Goal: Task Accomplishment & Management: Manage account settings

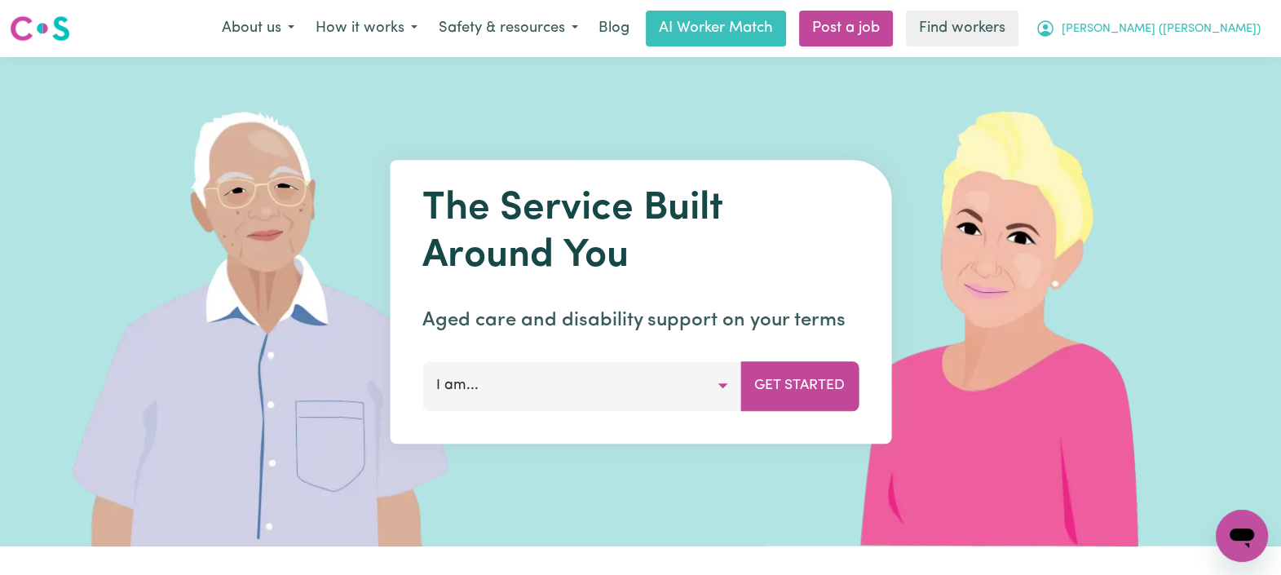
click at [1182, 29] on span "[PERSON_NAME] ([PERSON_NAME])" at bounding box center [1160, 29] width 199 height 18
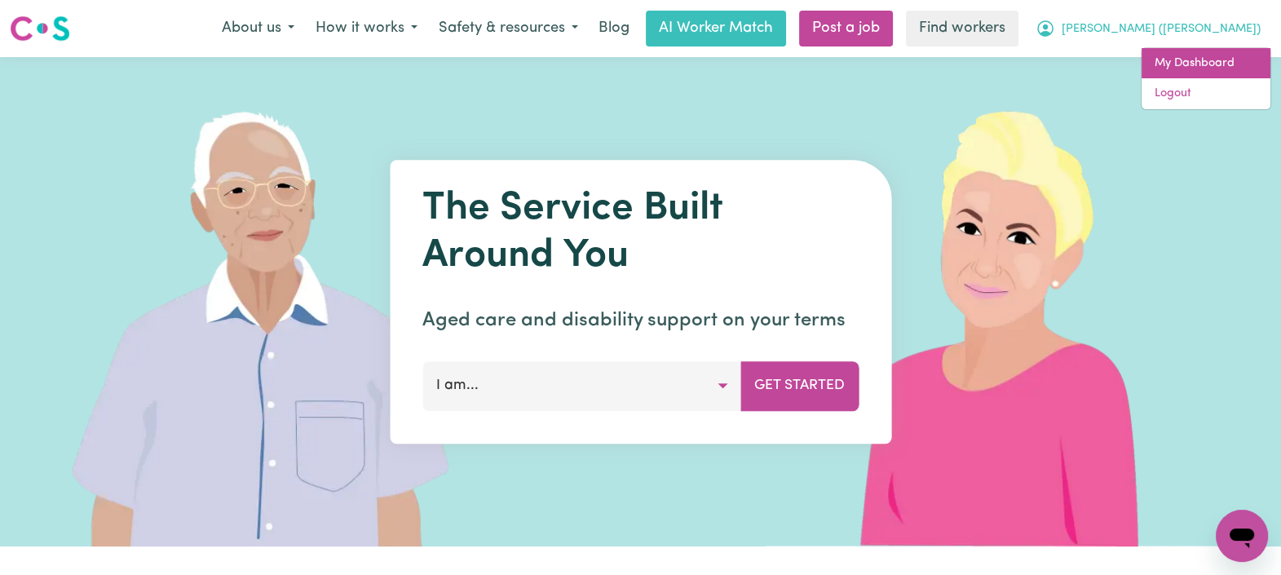
click at [1181, 68] on link "My Dashboard" at bounding box center [1205, 63] width 129 height 31
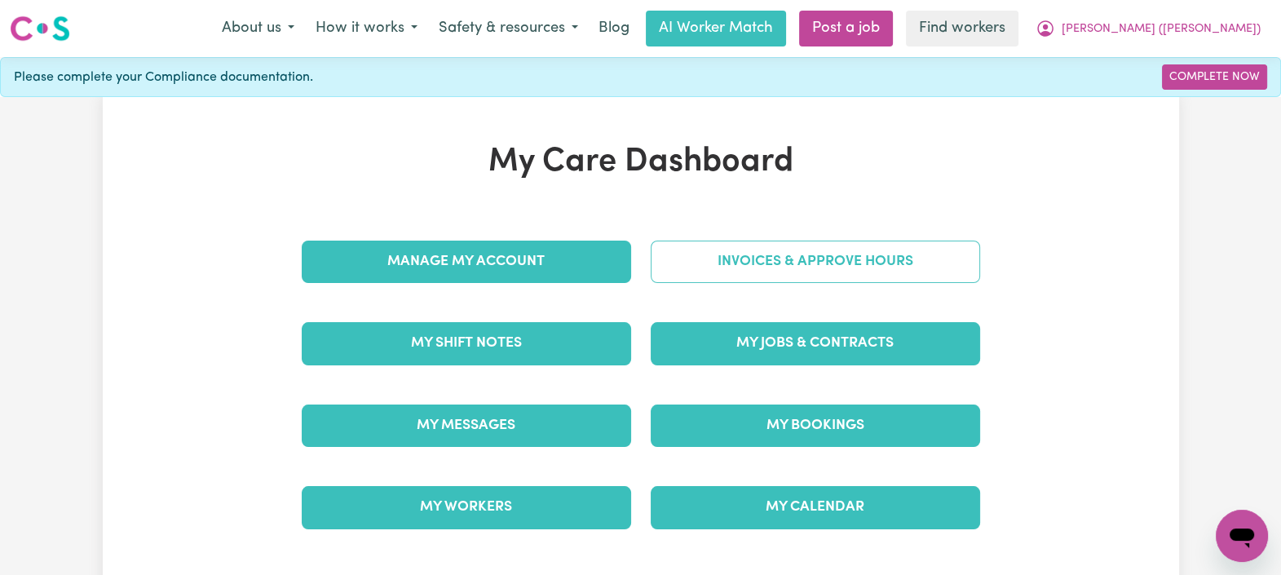
click at [765, 257] on link "Invoices & Approve Hours" at bounding box center [814, 261] width 329 height 42
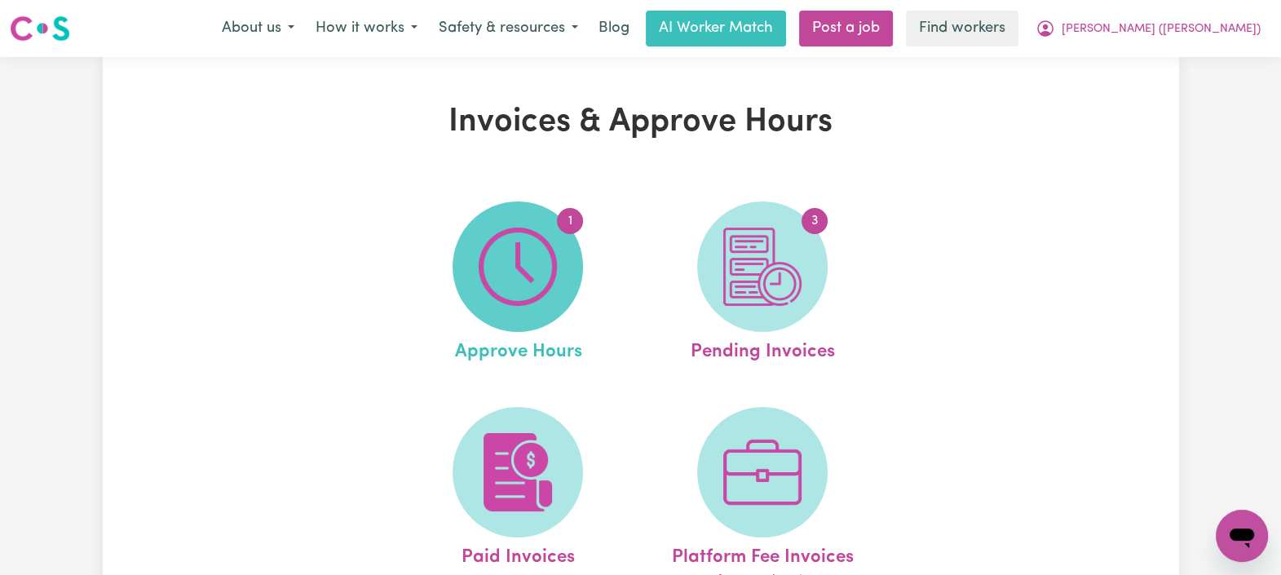
click at [514, 262] on img at bounding box center [517, 266] width 78 height 78
